Goal: Information Seeking & Learning: Learn about a topic

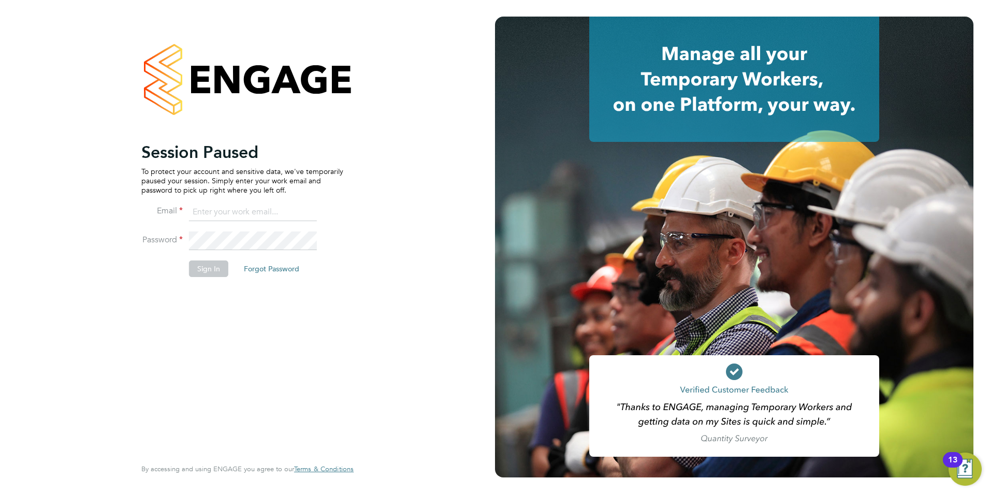
type input "becky@carbonrecruitment.co.uk"
click at [205, 270] on button "Sign In" at bounding box center [208, 268] width 39 height 17
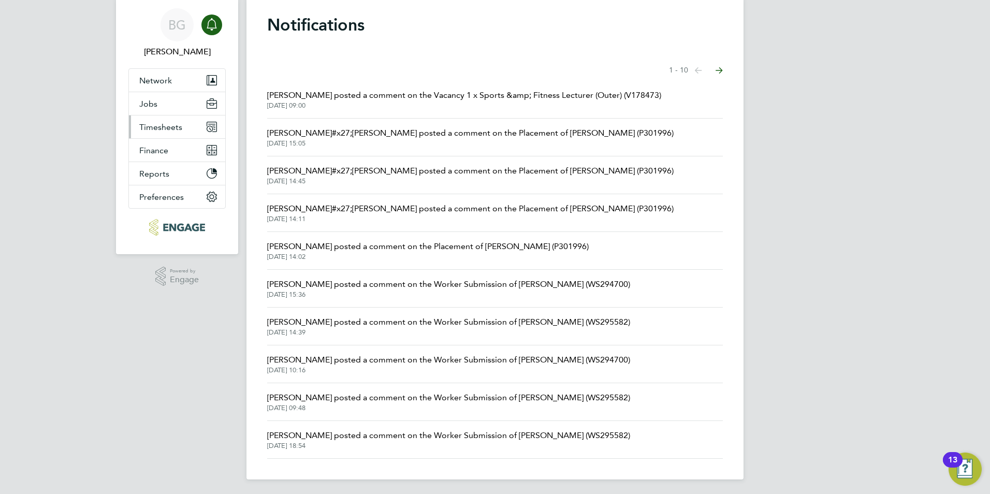
scroll to position [33, 0]
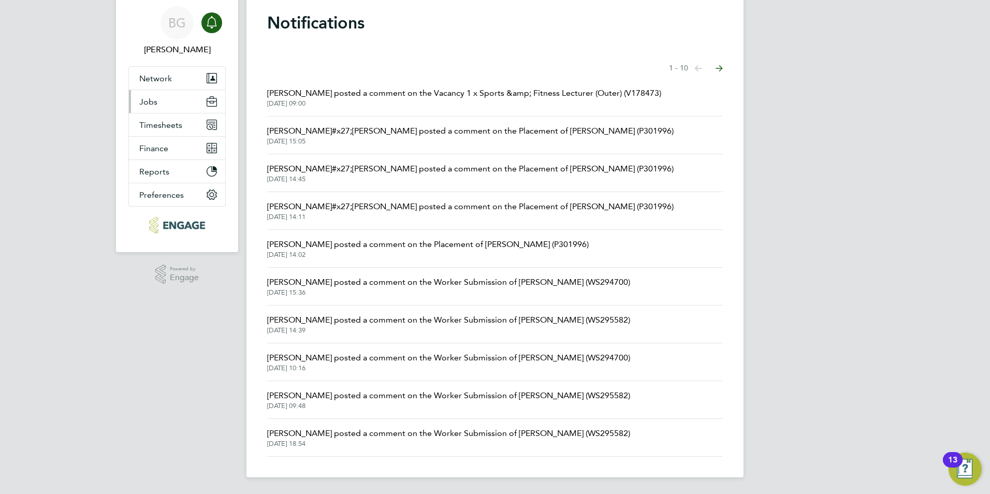
click at [168, 105] on button "Jobs" at bounding box center [177, 101] width 96 height 23
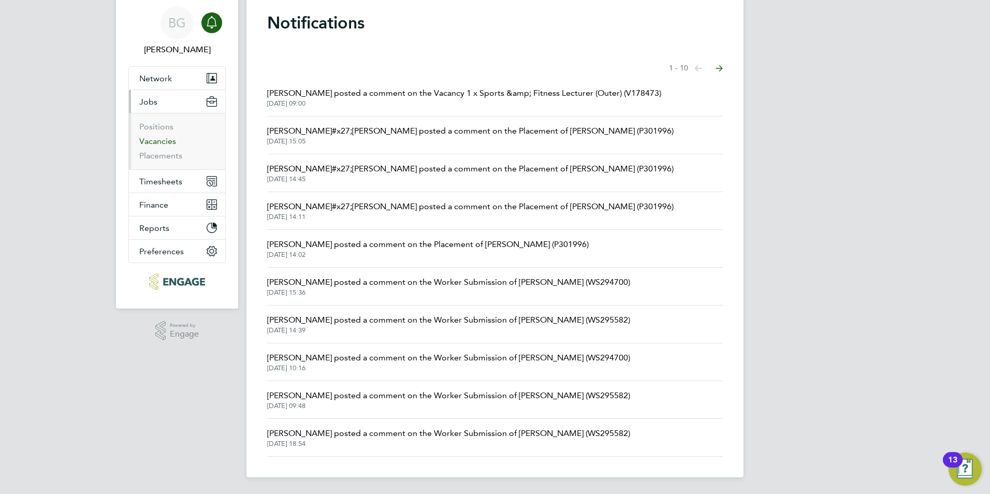
click at [171, 142] on link "Vacancies" at bounding box center [157, 141] width 37 height 10
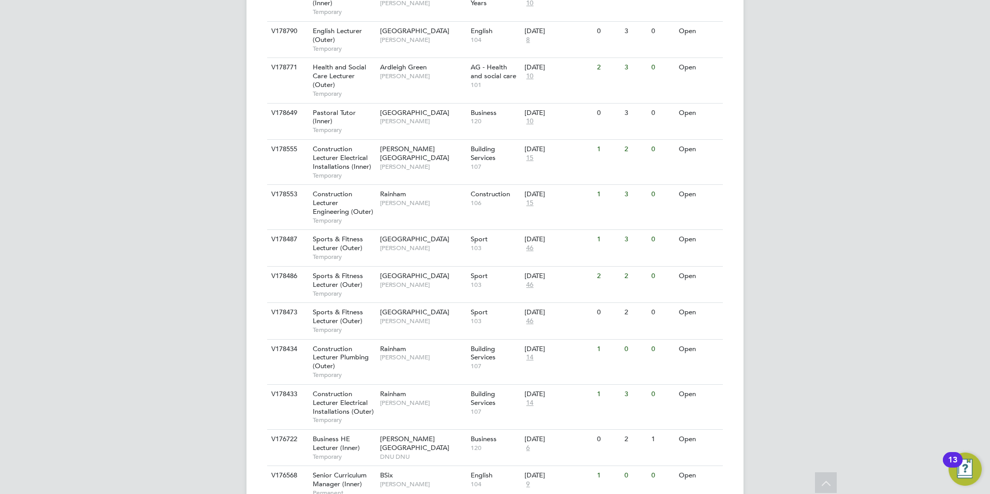
scroll to position [684, 0]
click at [400, 243] on span "[PERSON_NAME]" at bounding box center [422, 247] width 85 height 8
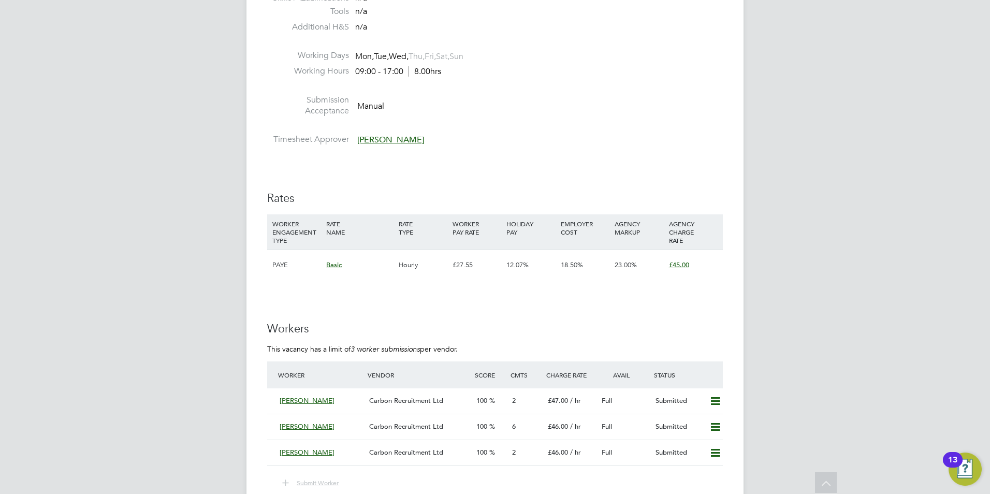
scroll to position [1611, 0]
click at [324, 431] on div "[PERSON_NAME]" at bounding box center [320, 424] width 90 height 17
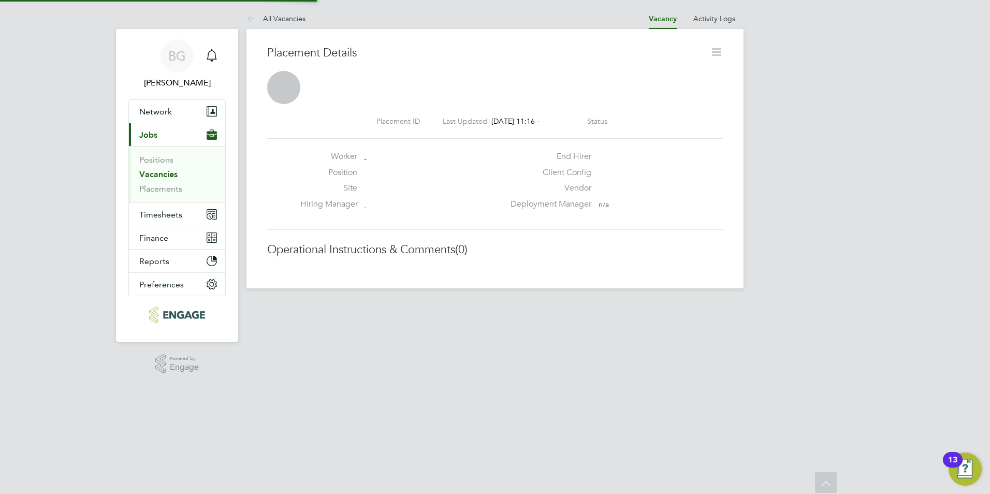
scroll to position [5, 5]
